Goal: Transaction & Acquisition: Download file/media

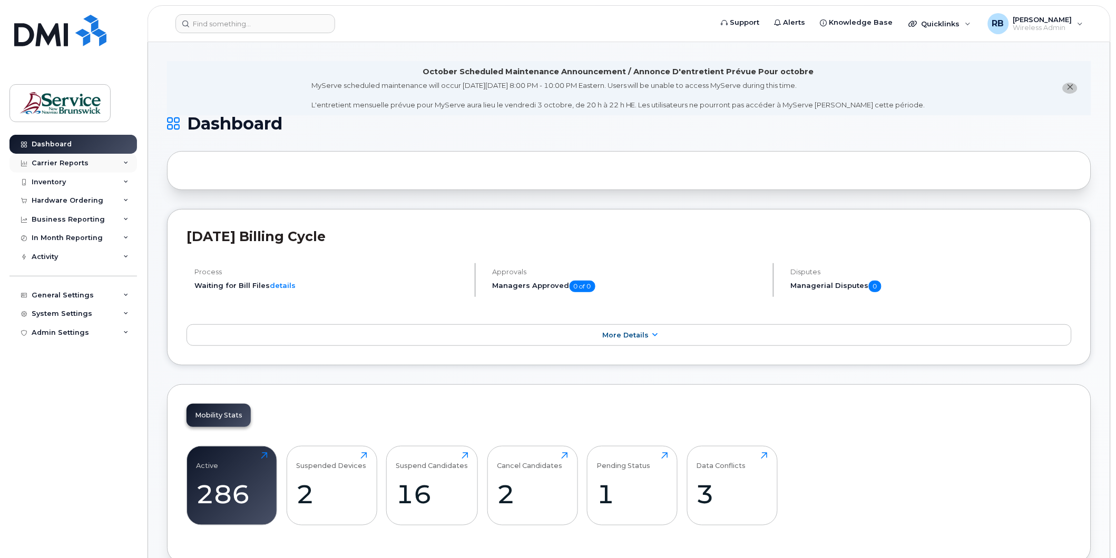
click at [128, 160] on div "Carrier Reports" at bounding box center [72, 163] width 127 height 19
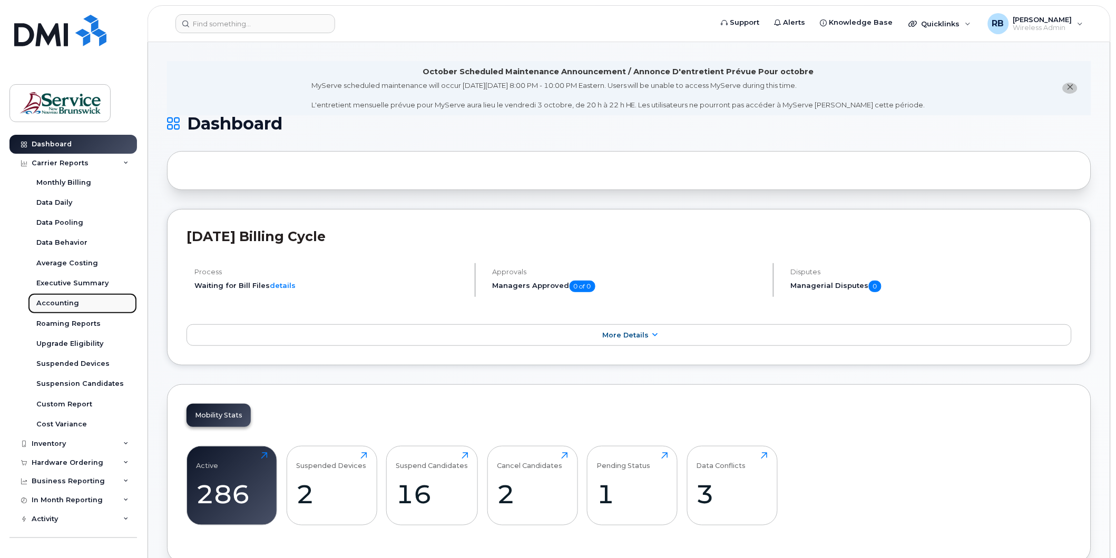
click at [63, 299] on div "Accounting" at bounding box center [57, 303] width 43 height 9
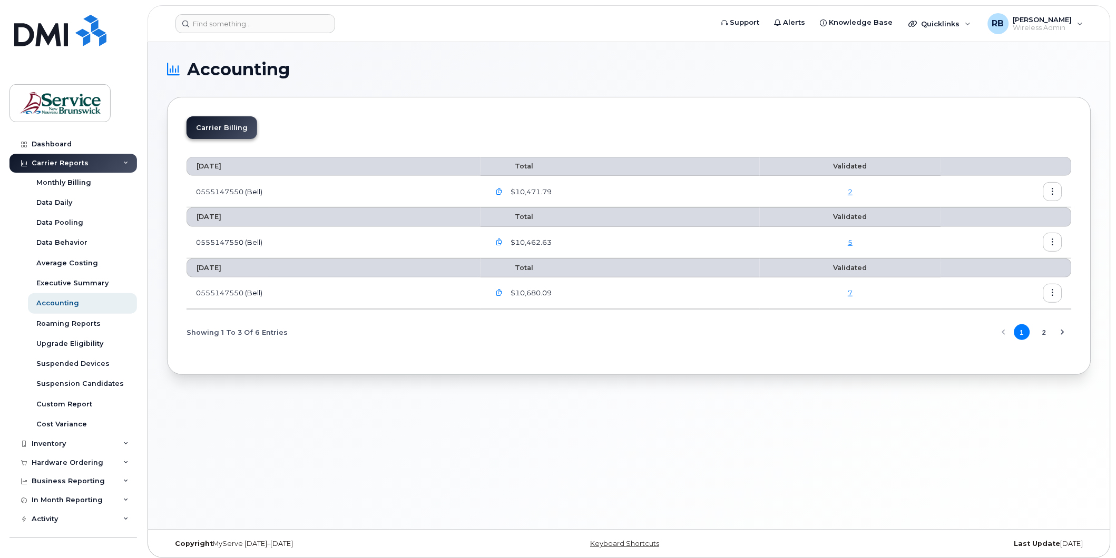
click at [503, 190] on icon "button" at bounding box center [499, 192] width 7 height 7
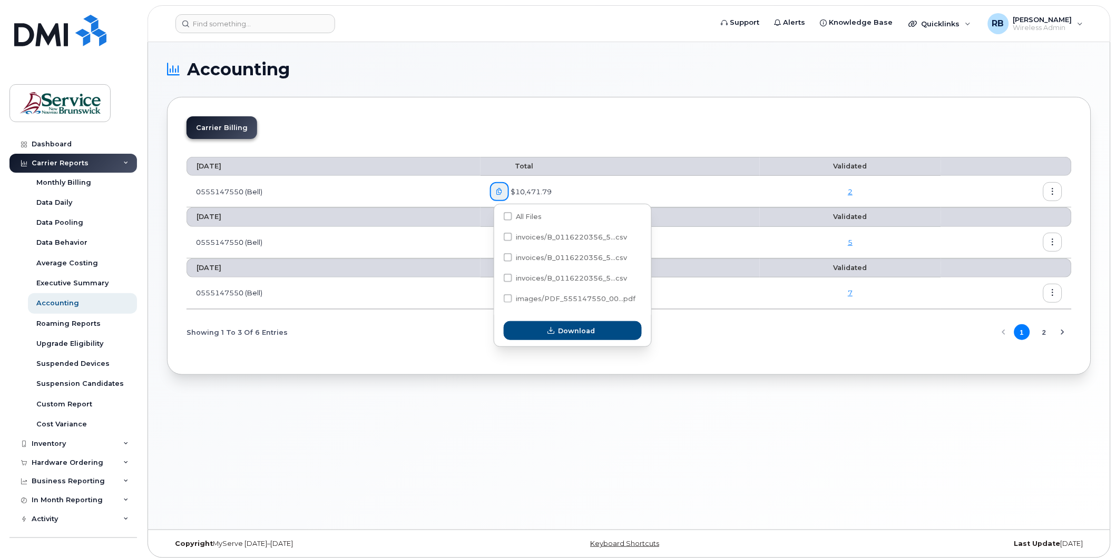
click at [643, 78] on section "Accounting Carrier Billing [DATE] Total Validated 0555147550 (Bell) $10,471.79 …" at bounding box center [629, 218] width 924 height 314
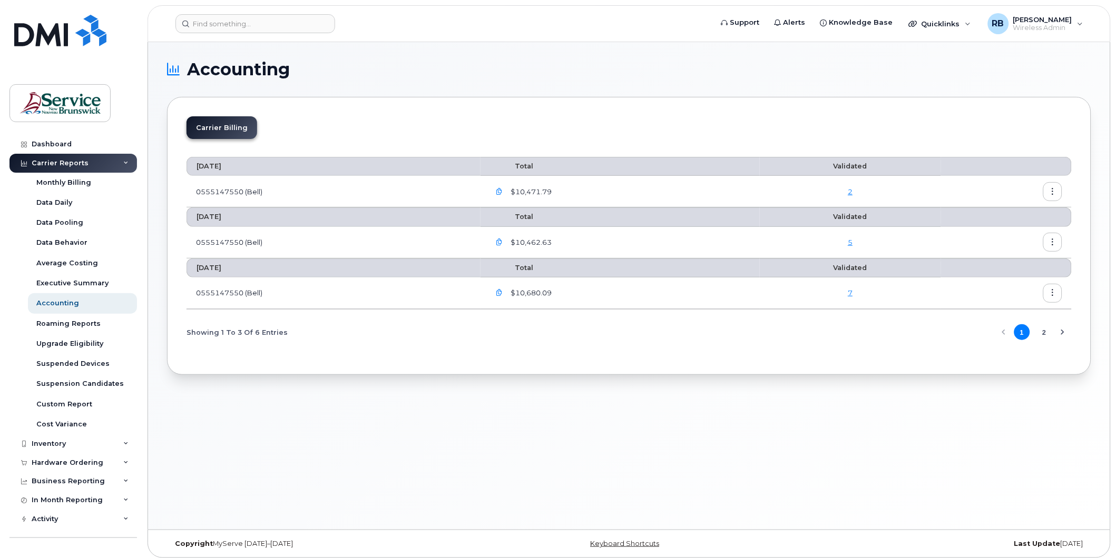
click at [503, 243] on icon "button" at bounding box center [499, 242] width 7 height 7
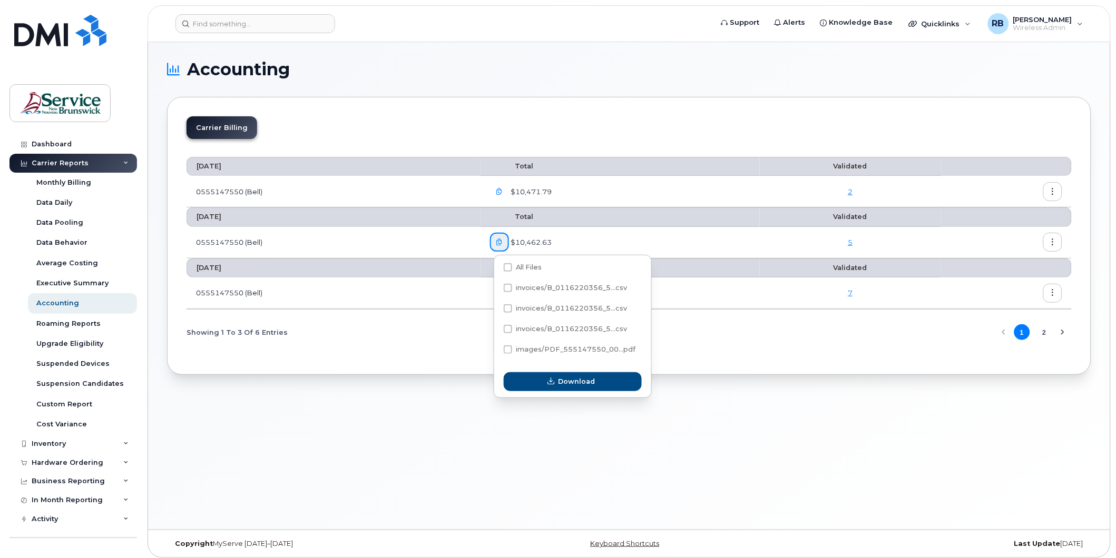
click at [645, 140] on div "Carrier Billing" at bounding box center [628, 131] width 885 height 31
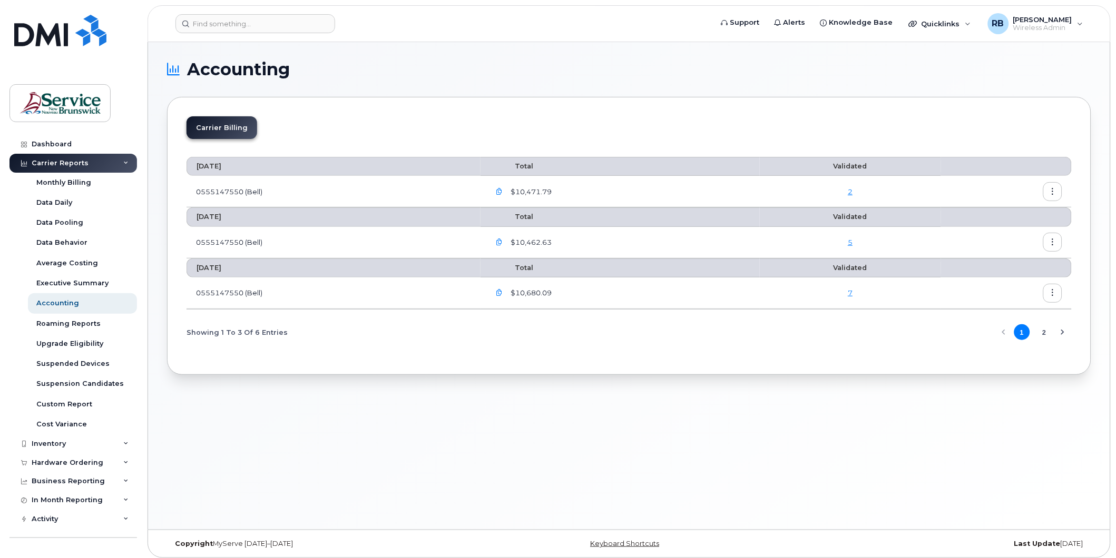
click at [503, 190] on icon "button" at bounding box center [499, 192] width 7 height 7
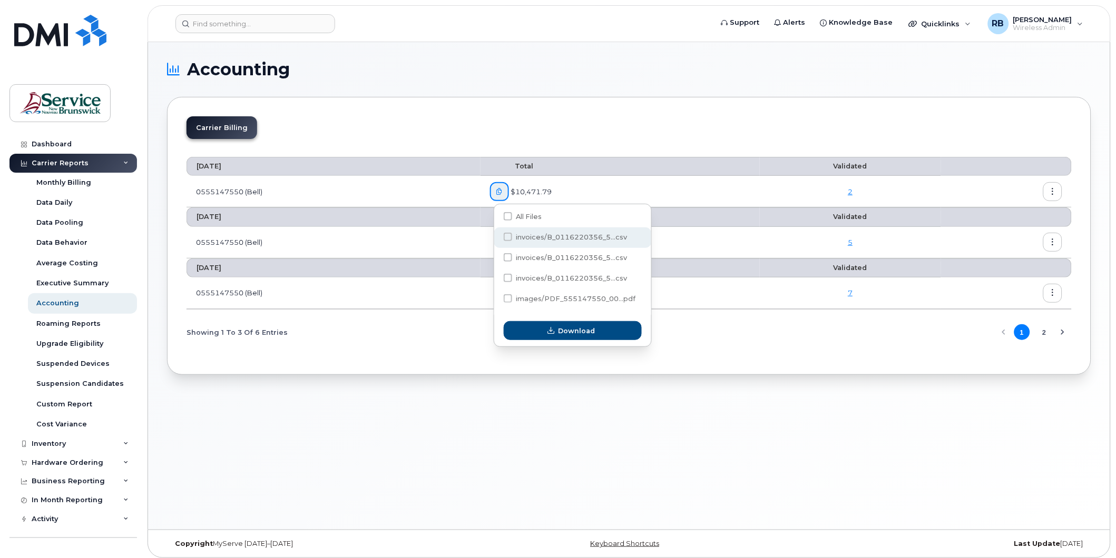
click at [507, 235] on span at bounding box center [508, 237] width 8 height 8
click at [496, 235] on input "invoices/B_0116220356_5...csv" at bounding box center [493, 237] width 5 height 5
checkbox input "true"
click at [559, 333] on span "Download" at bounding box center [576, 331] width 37 height 10
